Goal: Find contact information: Find contact information

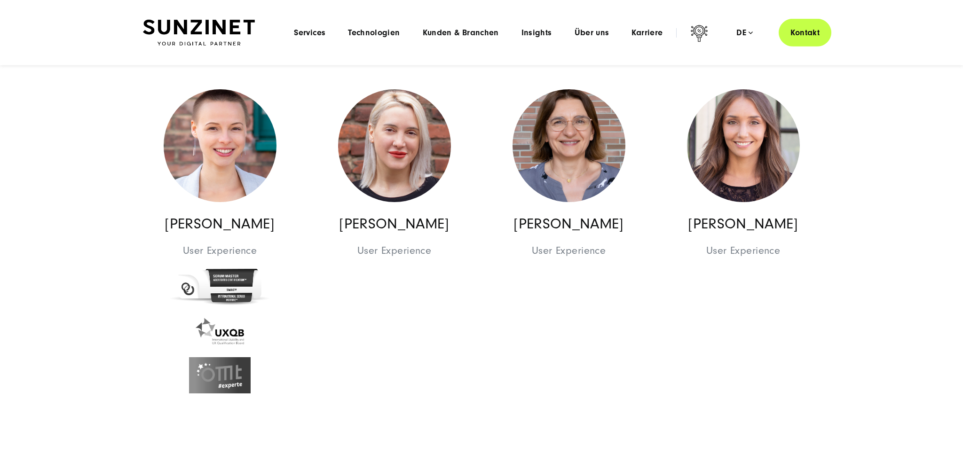
scroll to position [6998, 0]
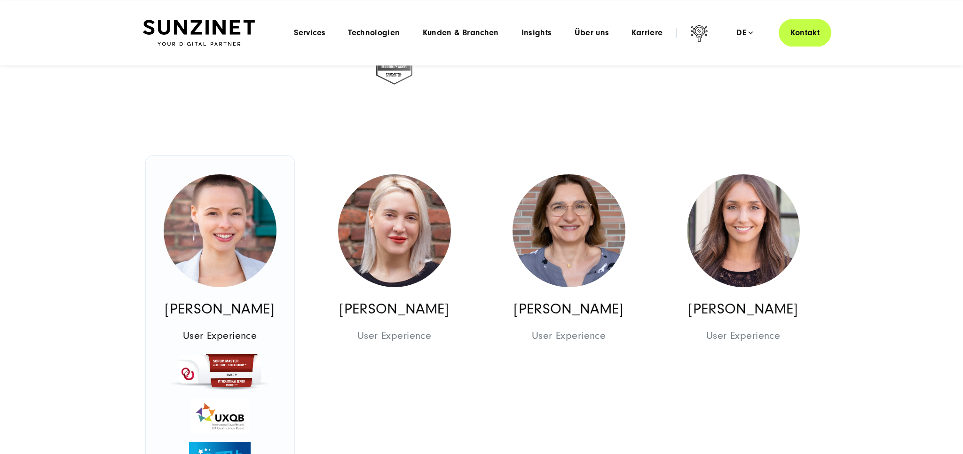
click at [192, 235] on img at bounding box center [220, 230] width 113 height 113
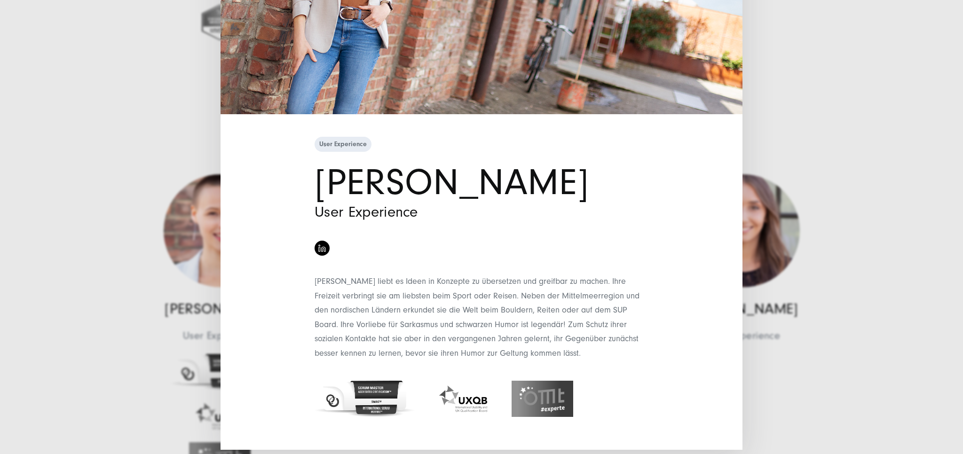
scroll to position [0, 0]
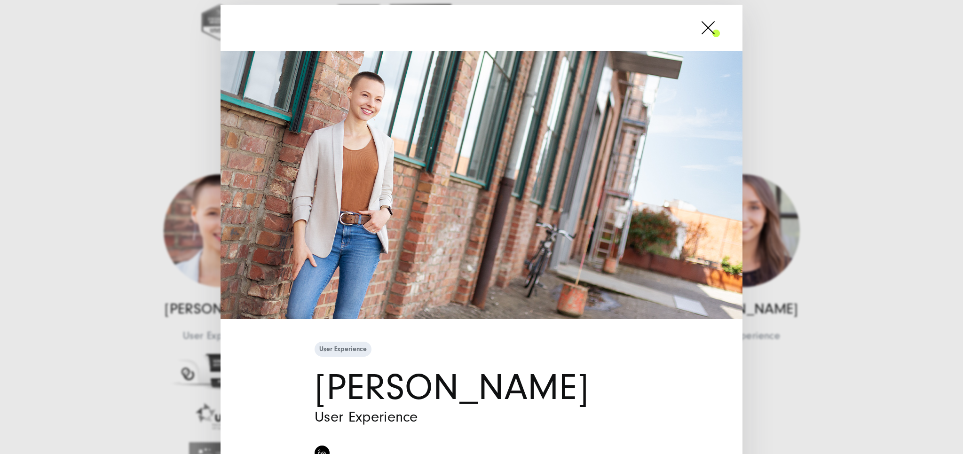
click at [125, 187] on div "User Experience [PERSON_NAME] User Experience" at bounding box center [481, 227] width 963 height 454
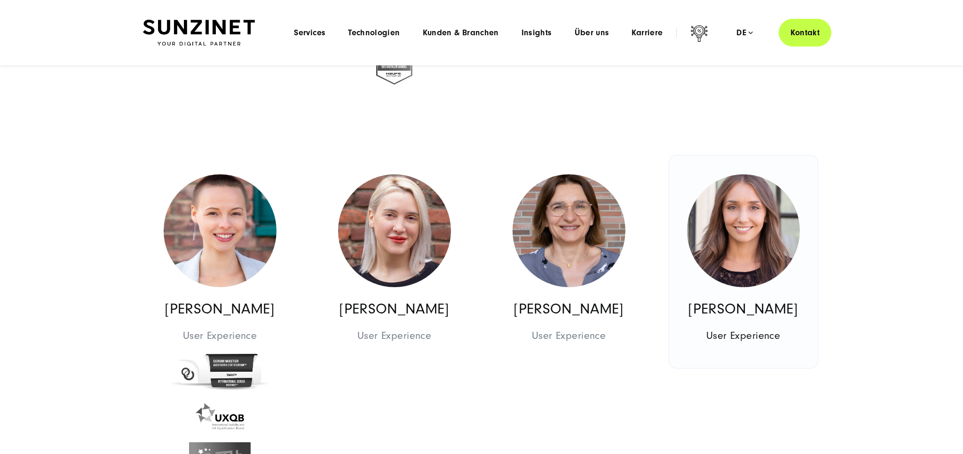
click at [710, 225] on img at bounding box center [743, 230] width 113 height 113
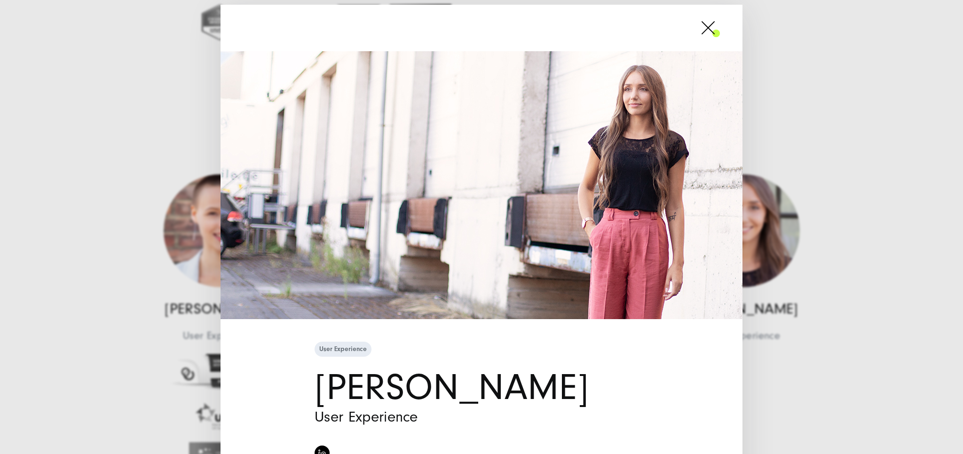
click at [67, 168] on div "User Experience [PERSON_NAME] User Experience" at bounding box center [481, 227] width 963 height 454
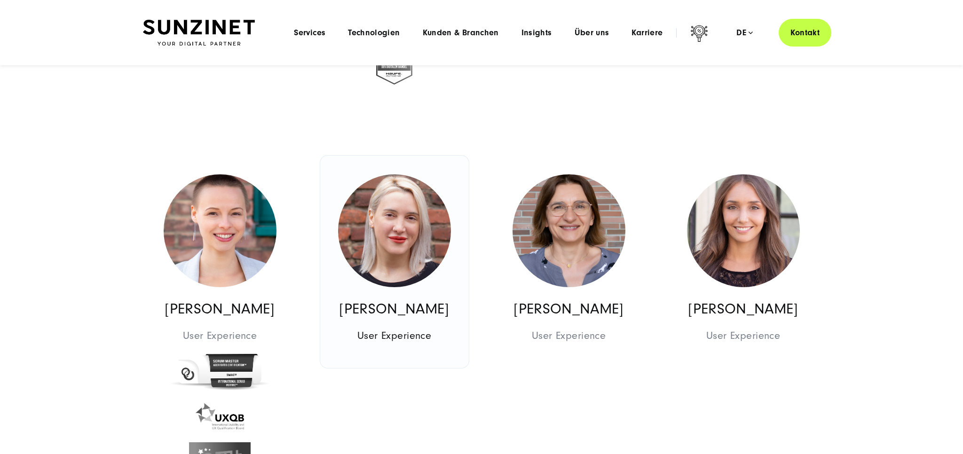
click at [365, 220] on img at bounding box center [394, 230] width 113 height 113
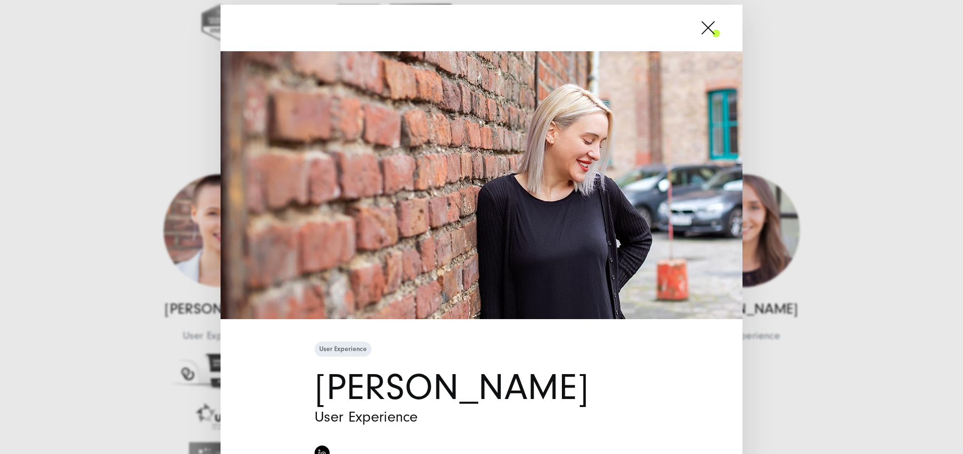
click at [99, 172] on div "User Experience [PERSON_NAME] User Experience" at bounding box center [481, 227] width 963 height 454
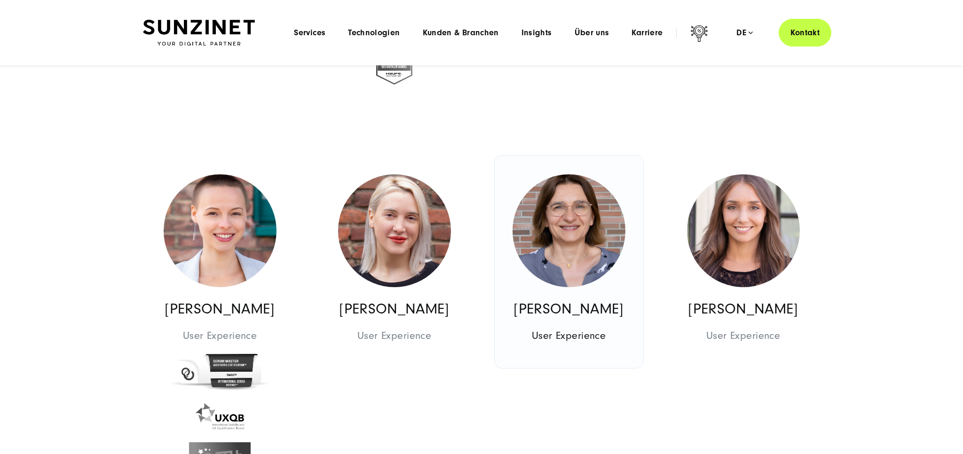
click at [579, 226] on img at bounding box center [568, 230] width 113 height 113
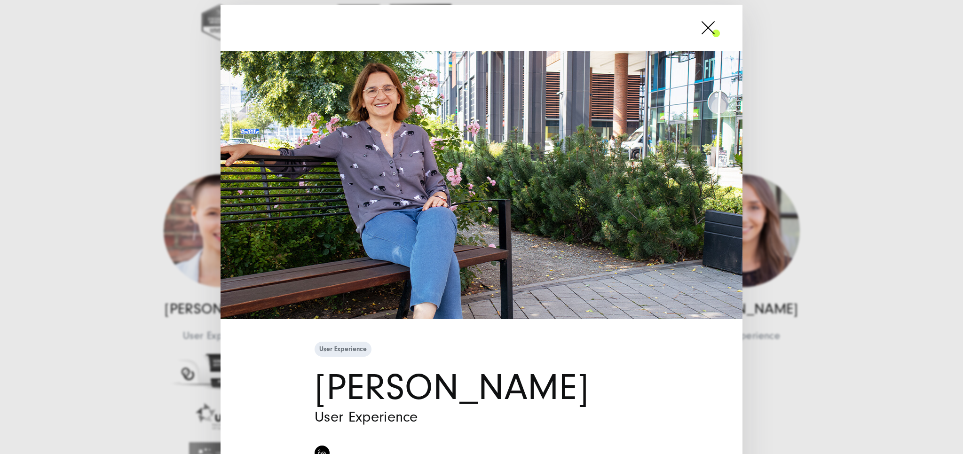
click at [155, 153] on div "User Experience [PERSON_NAME] User Experience" at bounding box center [481, 227] width 963 height 454
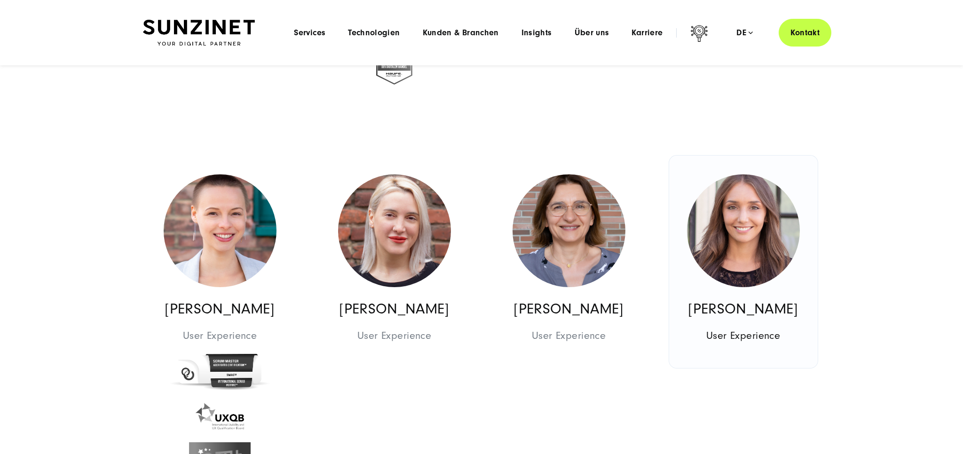
click at [757, 223] on img at bounding box center [743, 230] width 113 height 113
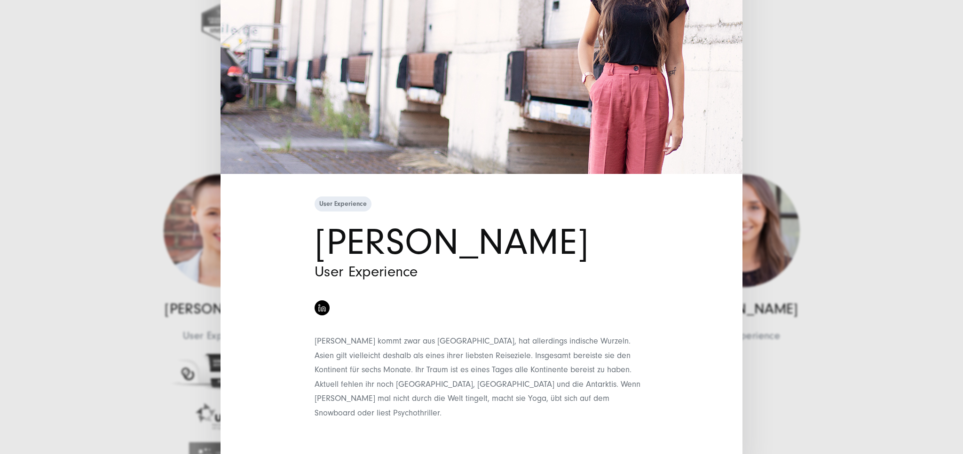
click at [10, 270] on div "User Experience [PERSON_NAME] User Experience" at bounding box center [481, 227] width 963 height 454
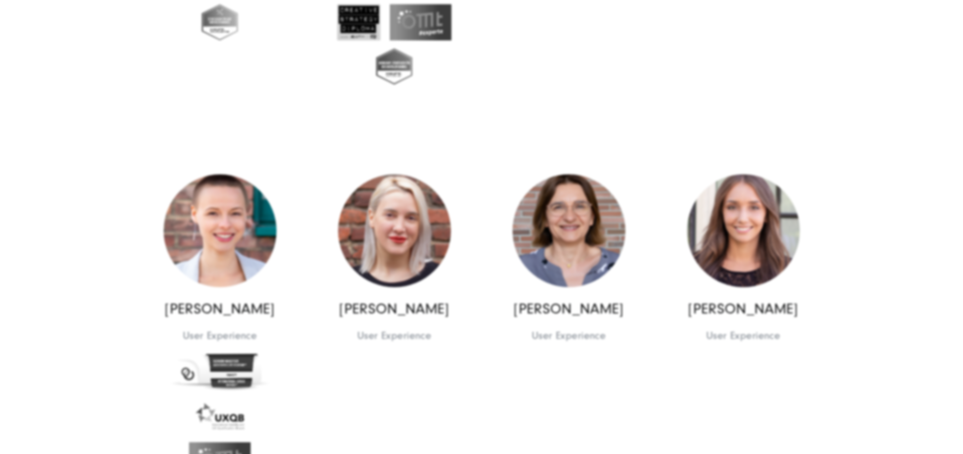
scroll to position [145, 0]
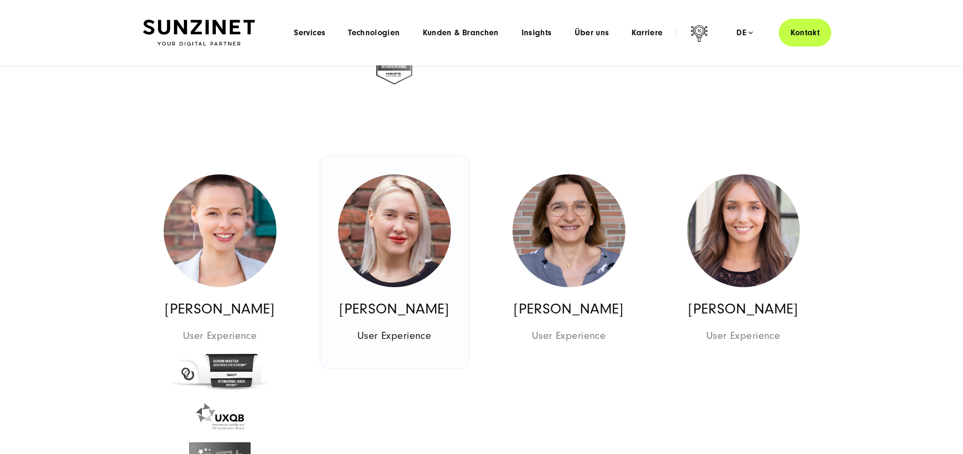
click at [388, 244] on img at bounding box center [394, 230] width 113 height 113
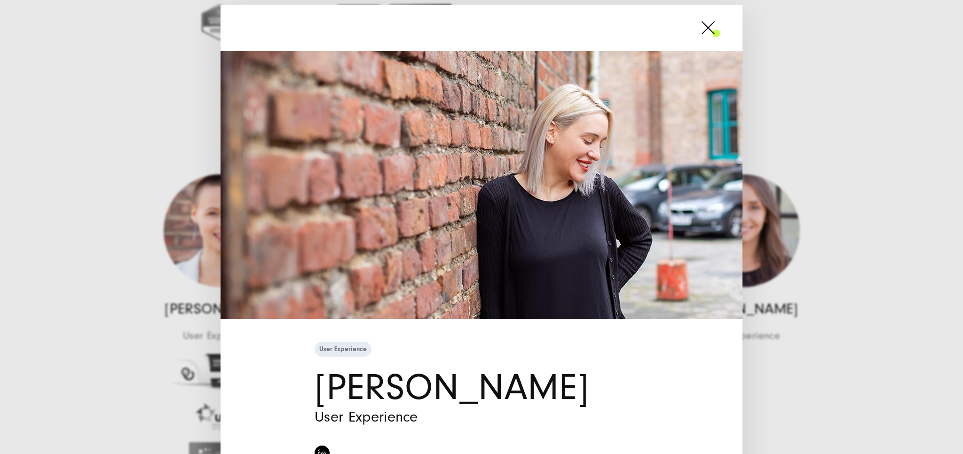
click at [82, 219] on div "User Experience [PERSON_NAME] User Experience" at bounding box center [481, 227] width 963 height 454
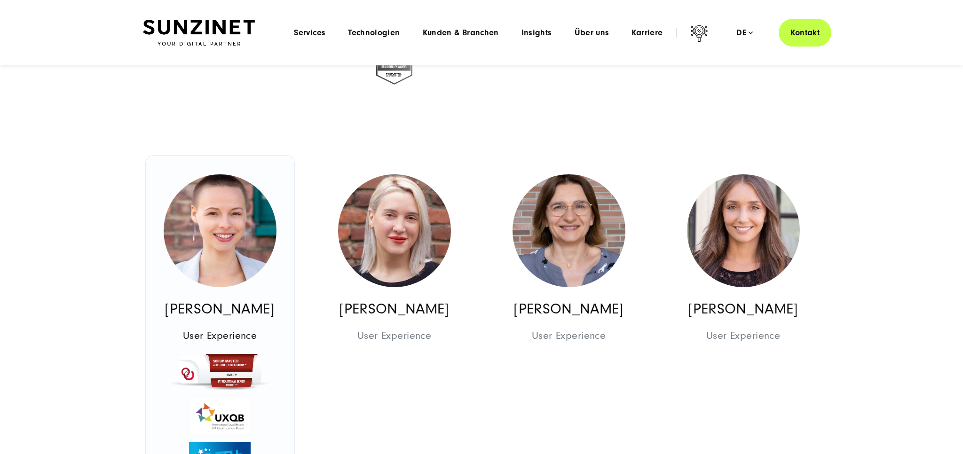
click at [220, 220] on img at bounding box center [220, 230] width 113 height 113
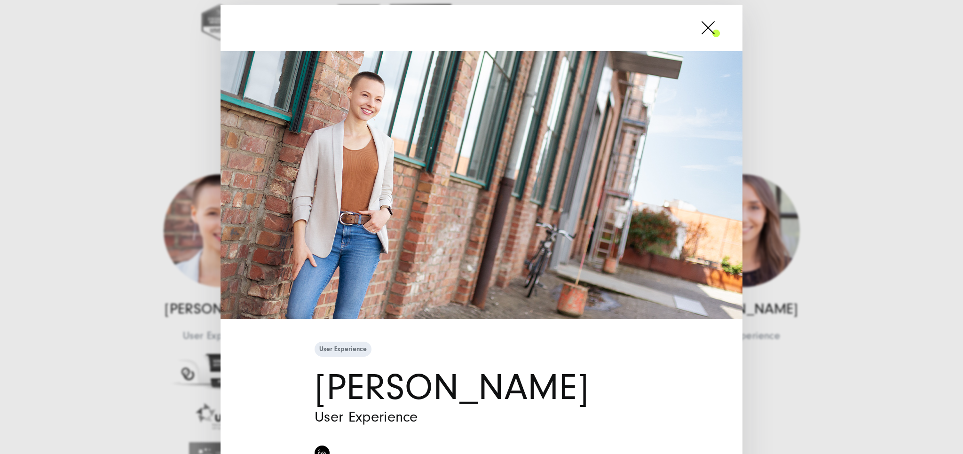
scroll to position [176, 0]
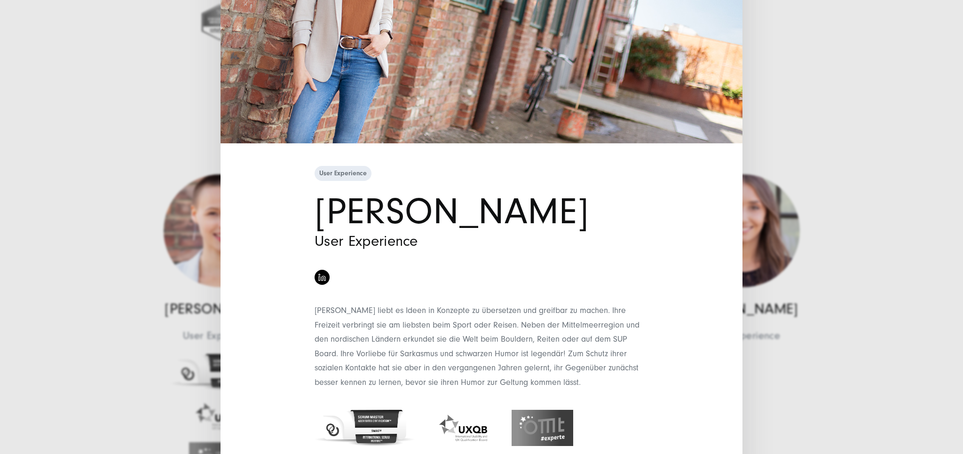
click at [120, 239] on div "User Experience [PERSON_NAME] User Experience" at bounding box center [481, 227] width 963 height 454
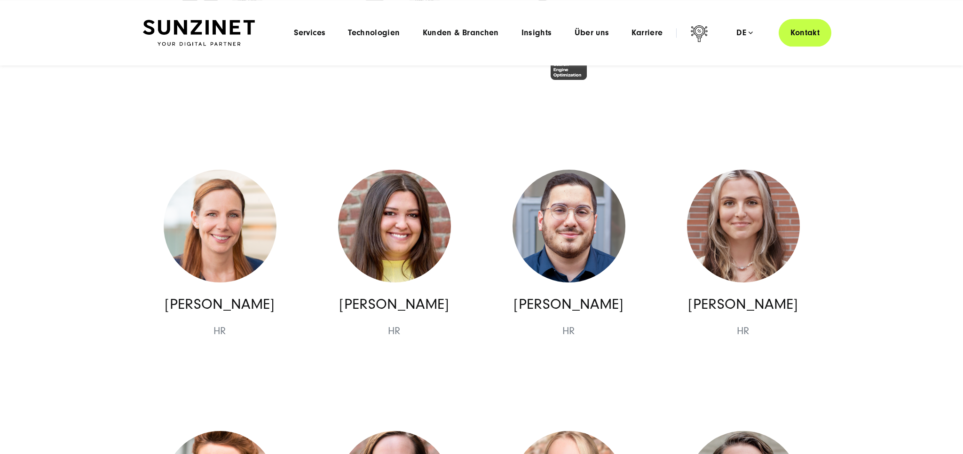
scroll to position [4714, 0]
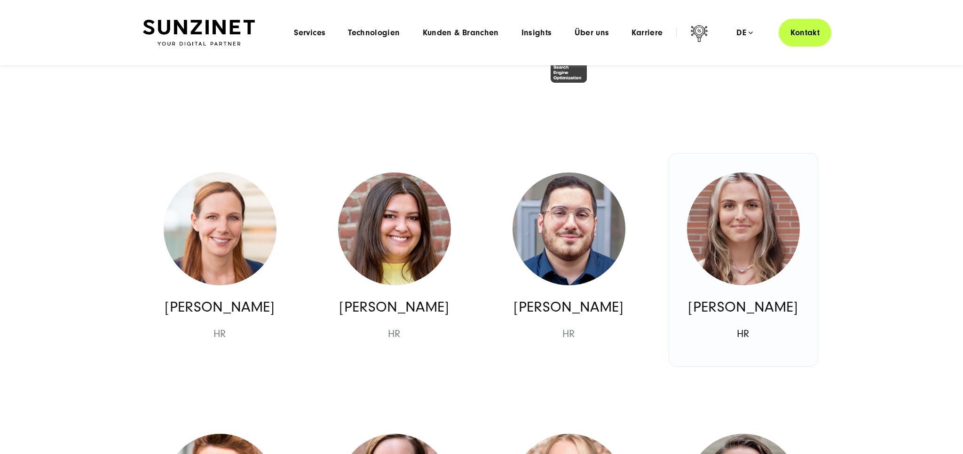
click at [749, 177] on img at bounding box center [743, 229] width 113 height 113
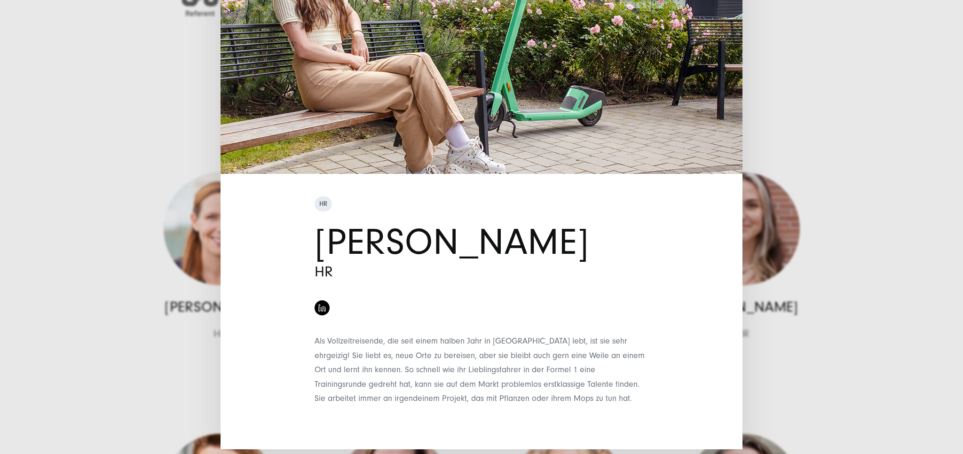
scroll to position [181, 0]
click at [104, 339] on div "HR [PERSON_NAME] HR" at bounding box center [481, 227] width 963 height 454
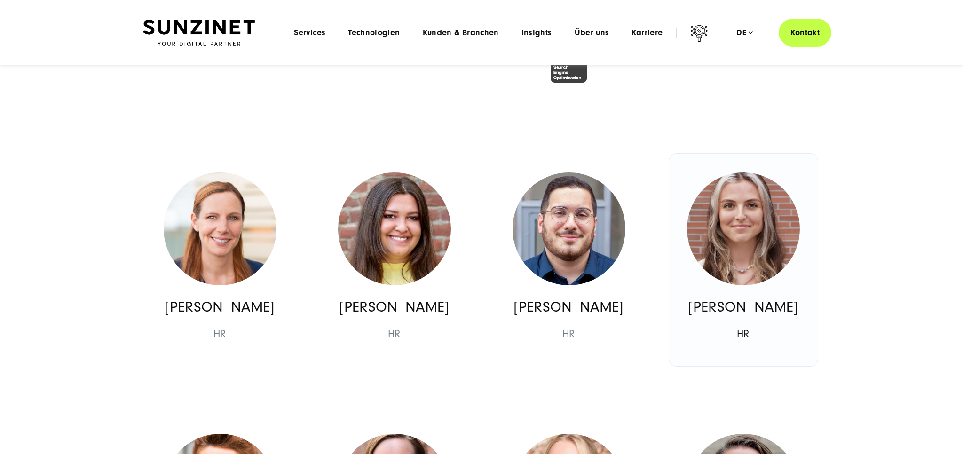
click at [716, 202] on img at bounding box center [743, 229] width 113 height 113
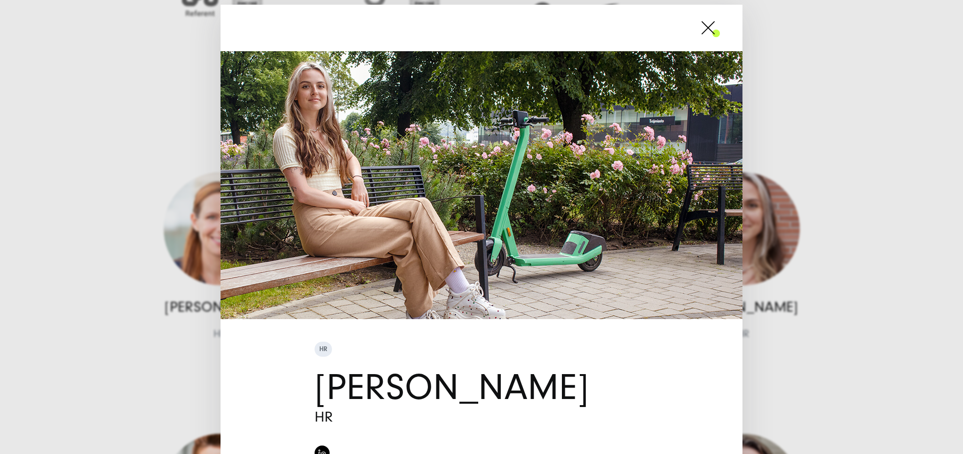
click at [99, 202] on div "HR [PERSON_NAME] HR" at bounding box center [481, 227] width 963 height 454
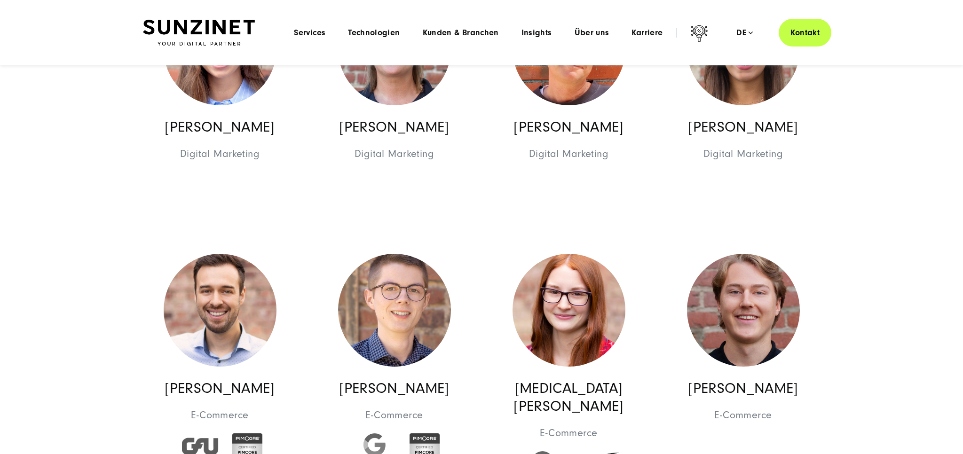
scroll to position [4168, 0]
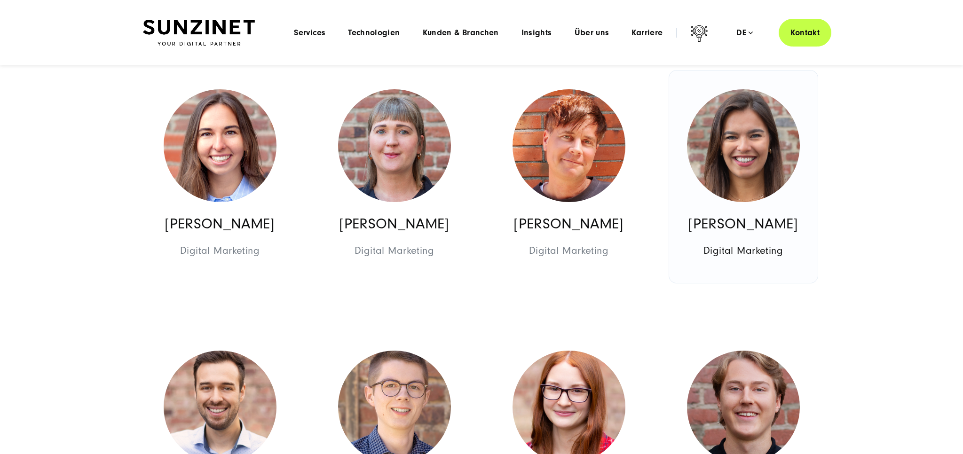
click at [738, 129] on img at bounding box center [743, 145] width 113 height 113
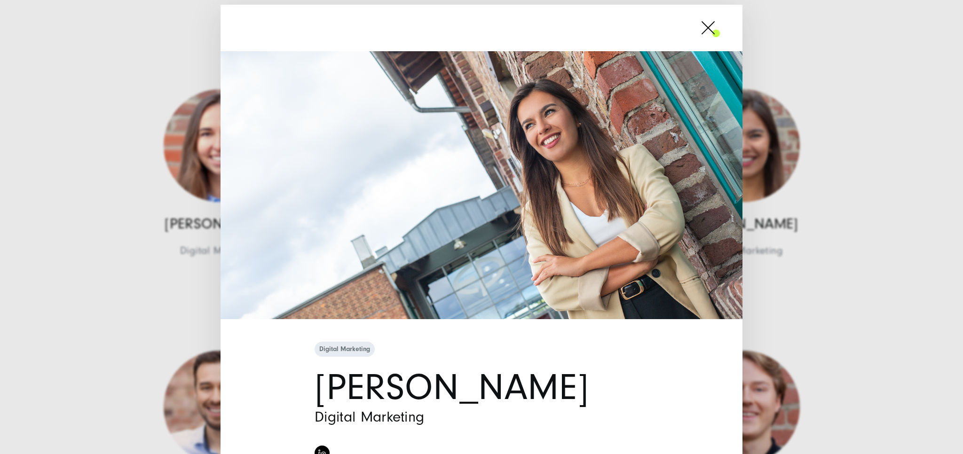
click at [119, 264] on div "Digital Marketing [PERSON_NAME] Digital Marketing" at bounding box center [481, 227] width 963 height 454
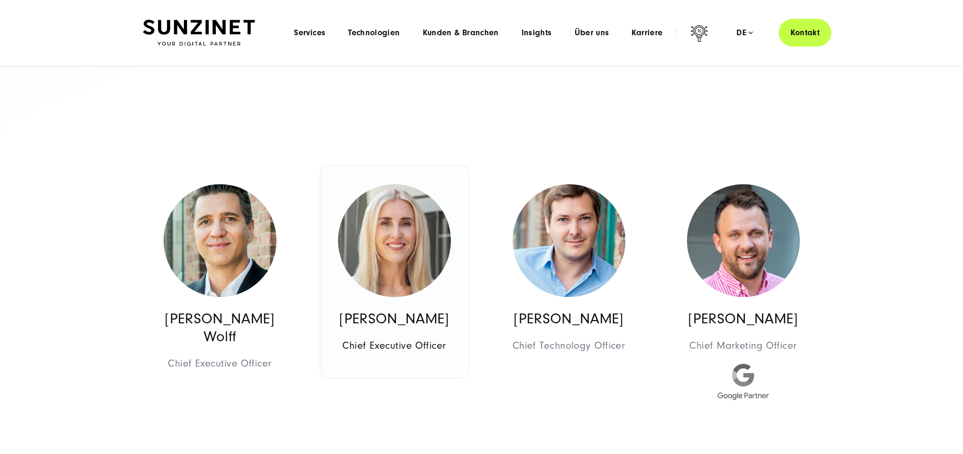
scroll to position [345, 0]
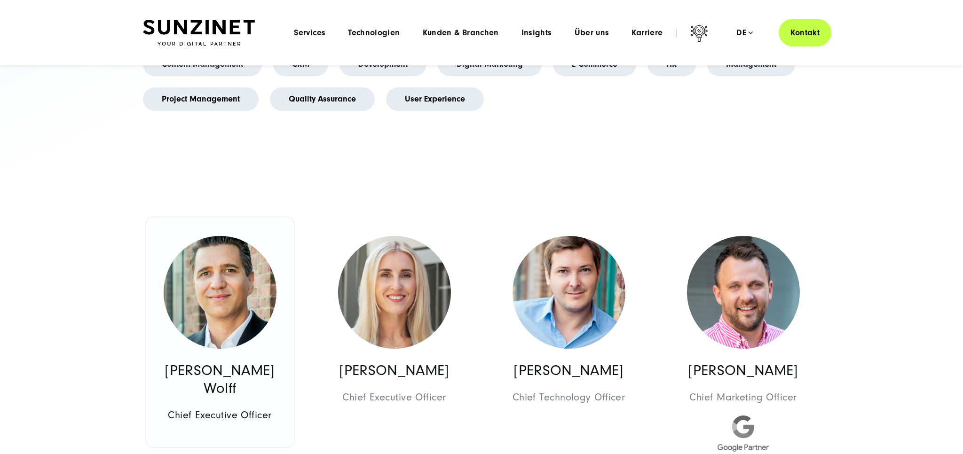
click at [267, 287] on img at bounding box center [220, 292] width 113 height 113
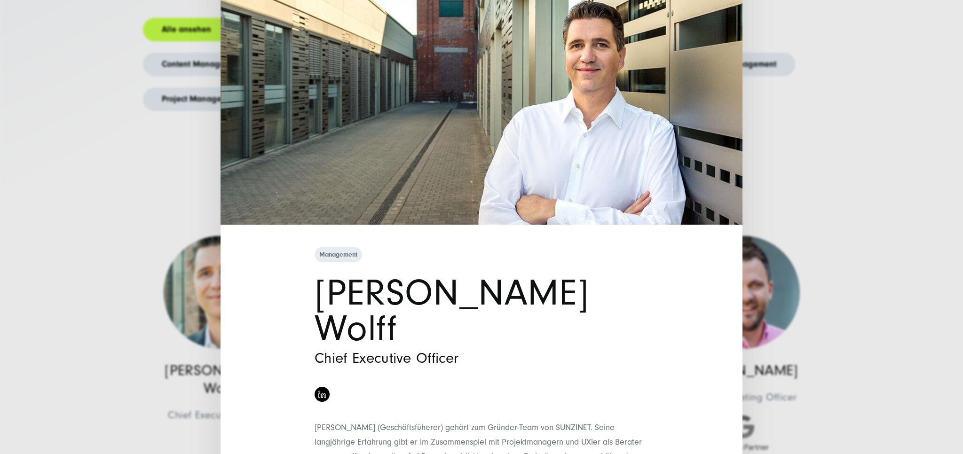
scroll to position [132, 0]
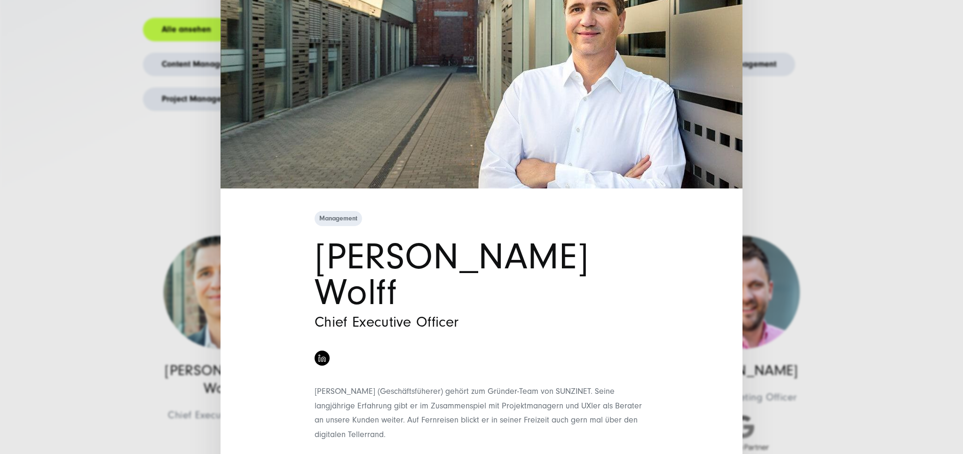
click at [114, 350] on div "Management [PERSON_NAME] Wolff Chief Executive Officer" at bounding box center [481, 227] width 963 height 454
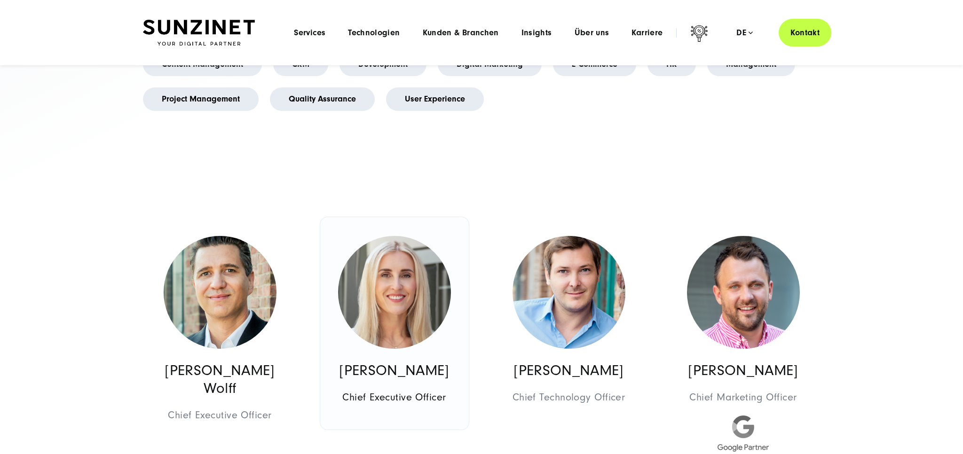
click at [376, 320] on img at bounding box center [394, 292] width 113 height 113
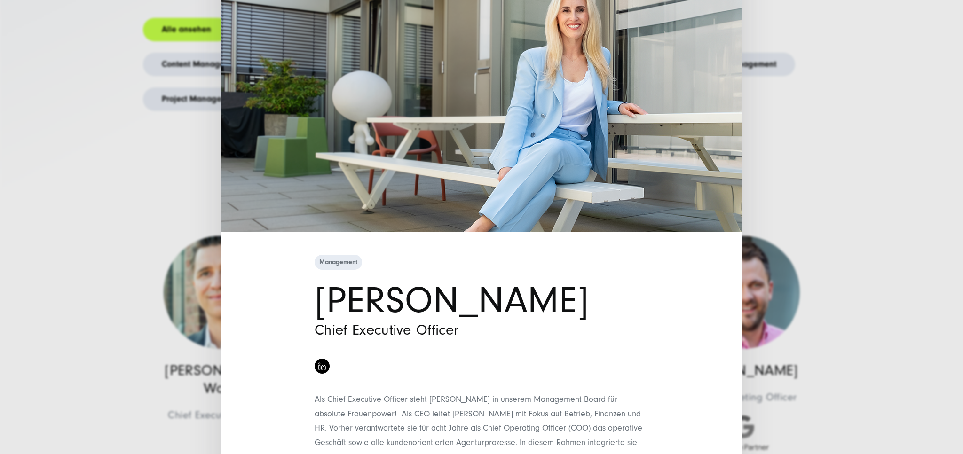
scroll to position [0, 0]
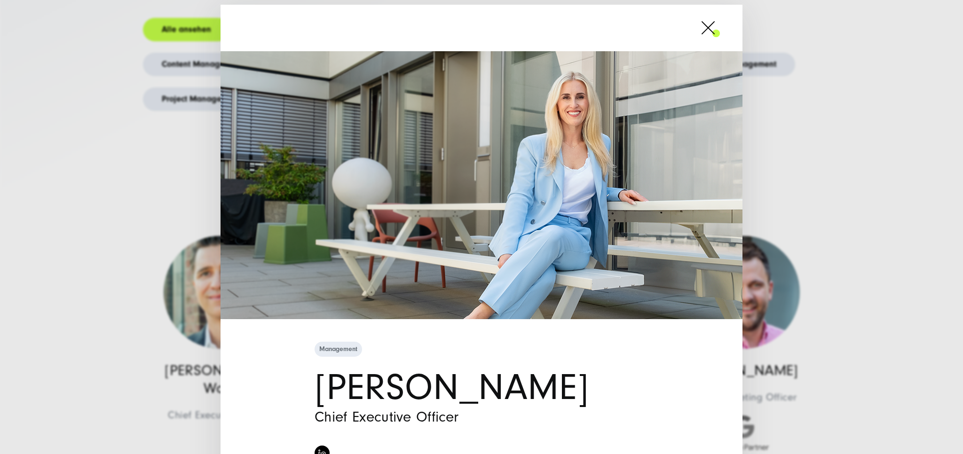
click at [106, 204] on div "Management [PERSON_NAME] Chief Executive Officer" at bounding box center [481, 227] width 963 height 454
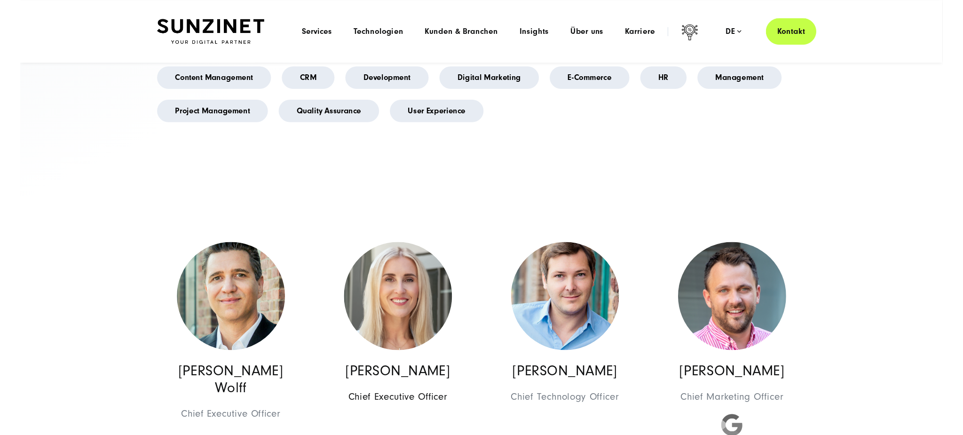
scroll to position [345, 0]
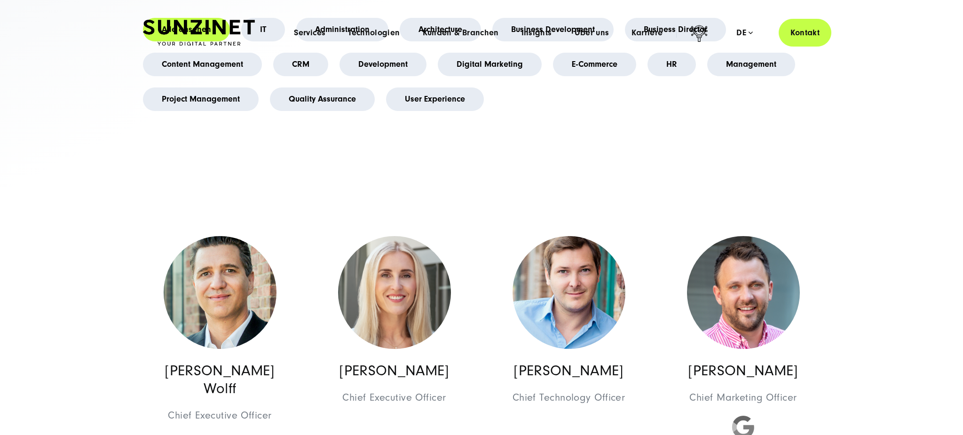
scroll to position [0, 0]
